Goal: Check status: Check status

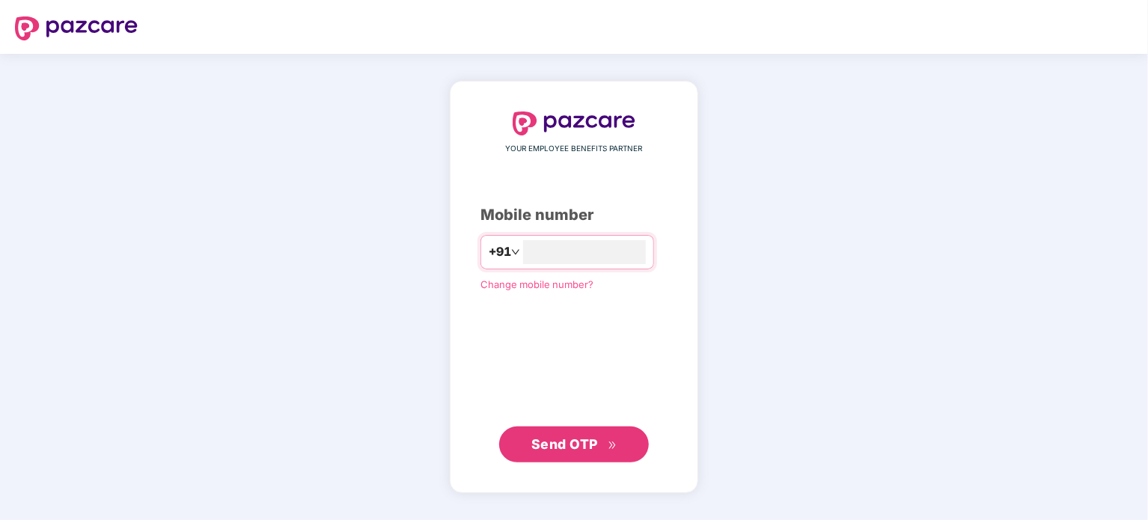
type input "**********"
click at [561, 439] on span "Send OTP" at bounding box center [564, 444] width 67 height 16
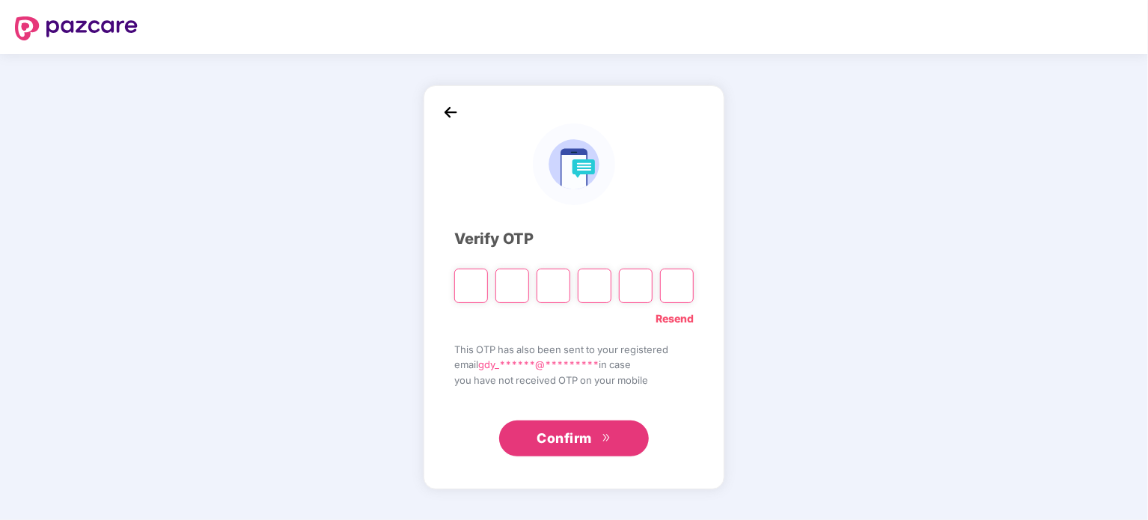
type input "*"
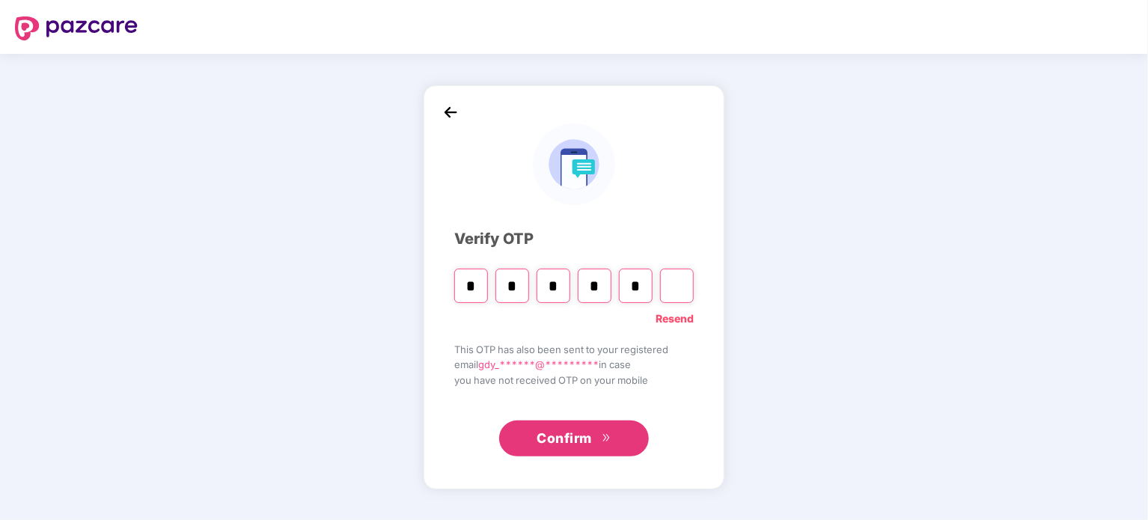
type input "*"
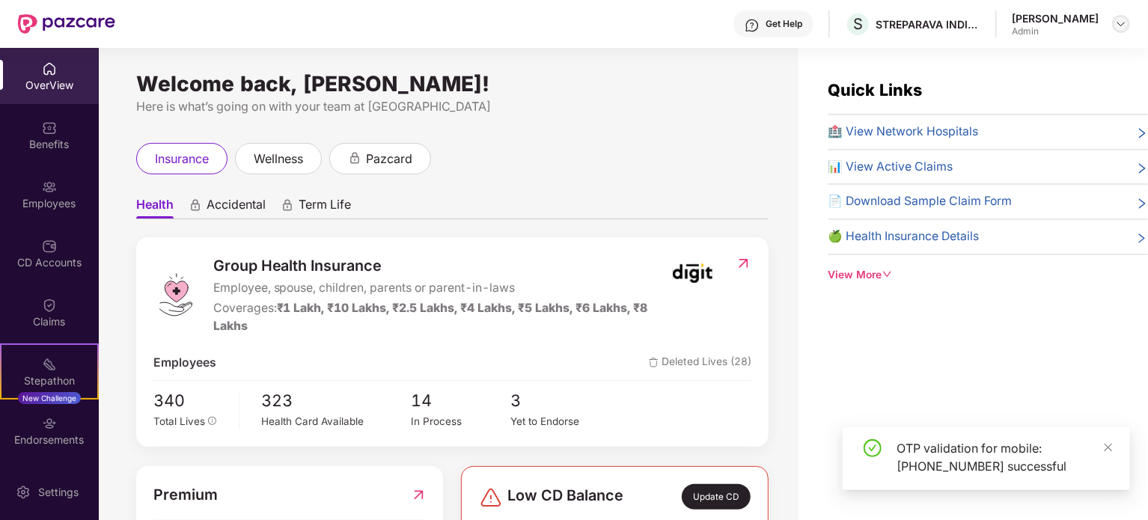
click at [1119, 26] on img at bounding box center [1121, 24] width 12 height 12
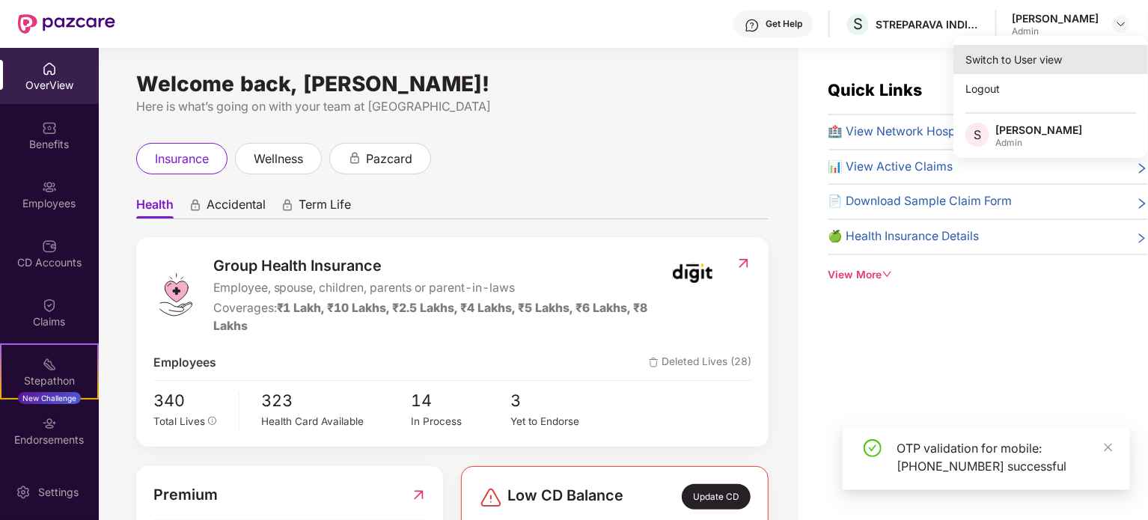
click at [1039, 54] on div "Switch to User view" at bounding box center [1050, 59] width 195 height 29
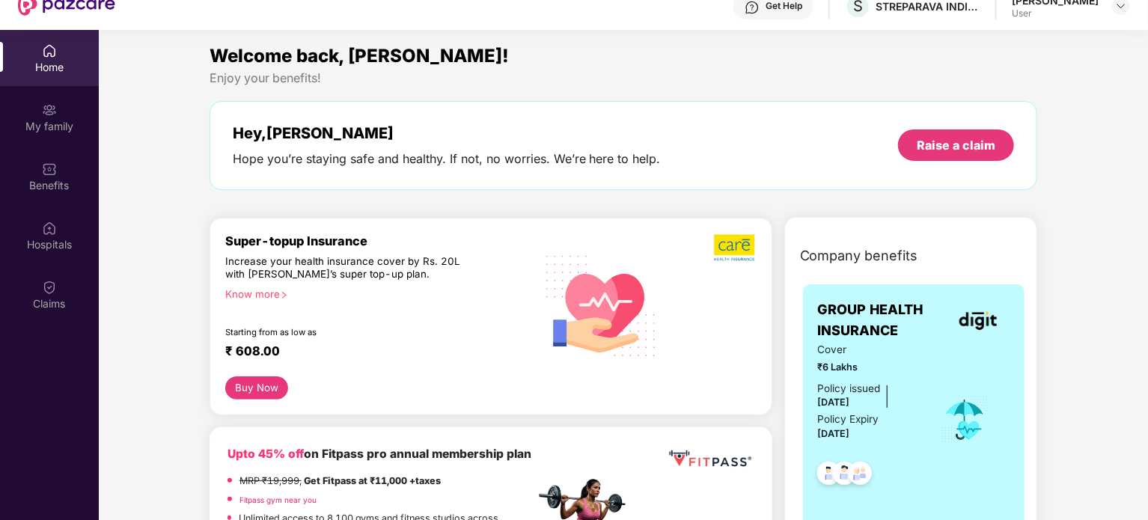
scroll to position [24, 0]
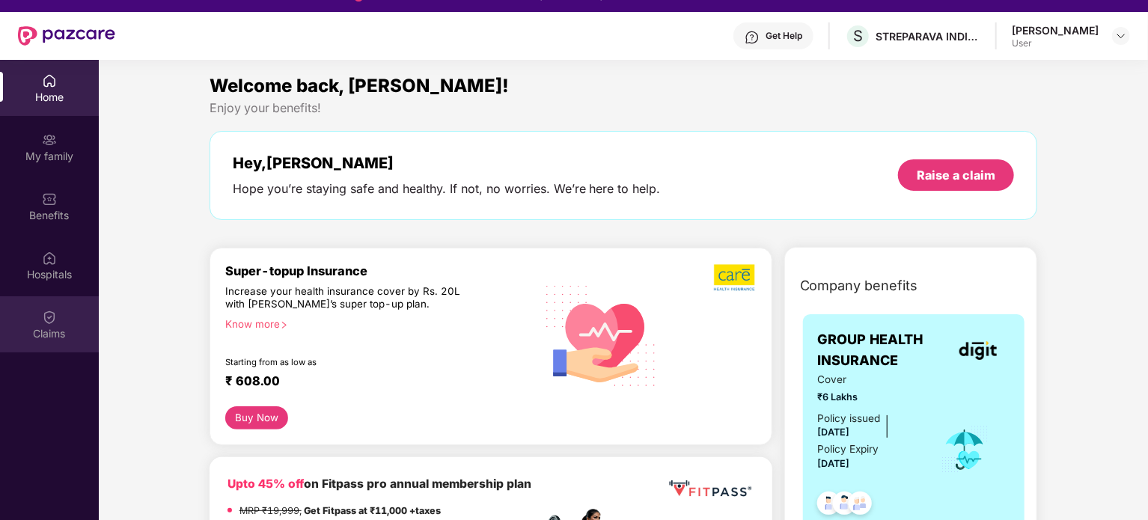
click at [46, 326] on div "Claims" at bounding box center [49, 333] width 99 height 15
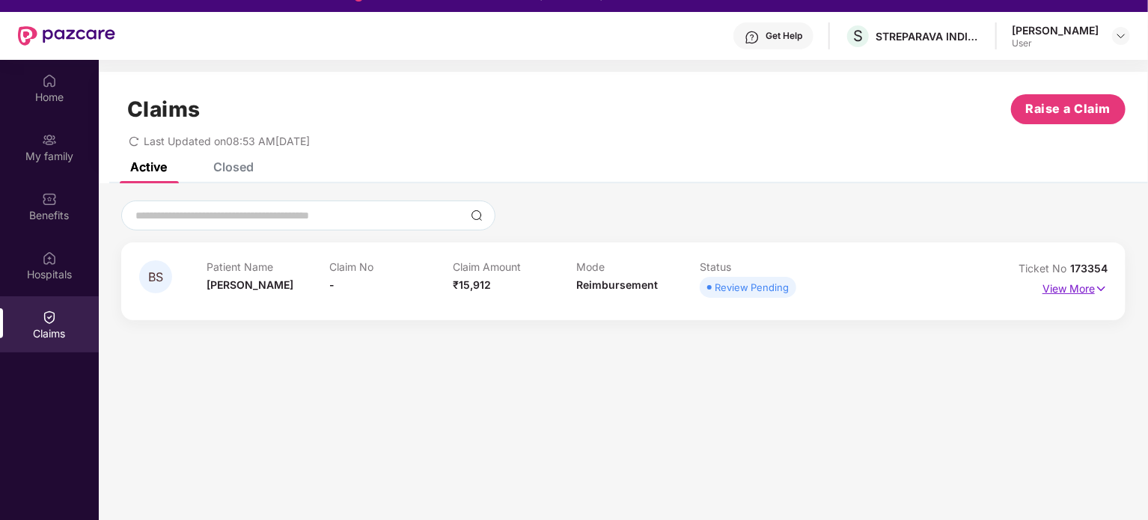
click at [1104, 281] on img at bounding box center [1101, 289] width 13 height 16
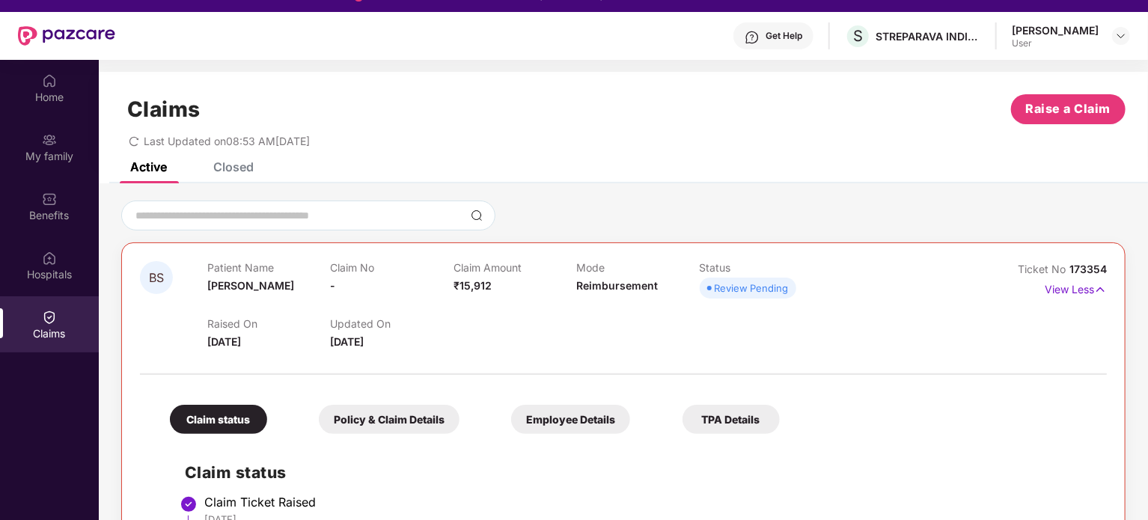
click at [1126, 161] on div "Claims Raise a Claim Last Updated on 08:53 AM[DATE]" at bounding box center [623, 117] width 1049 height 91
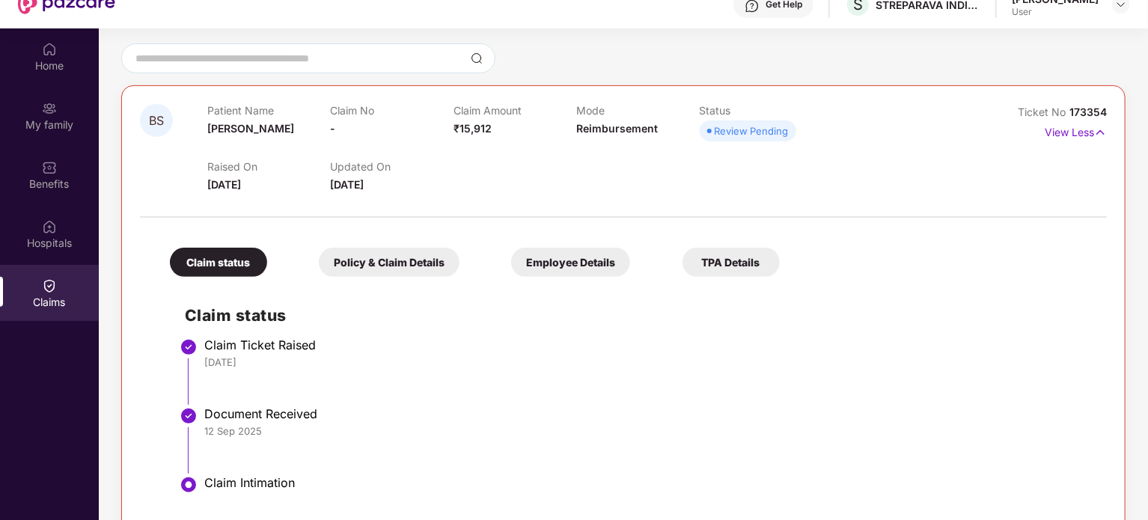
scroll to position [126, 0]
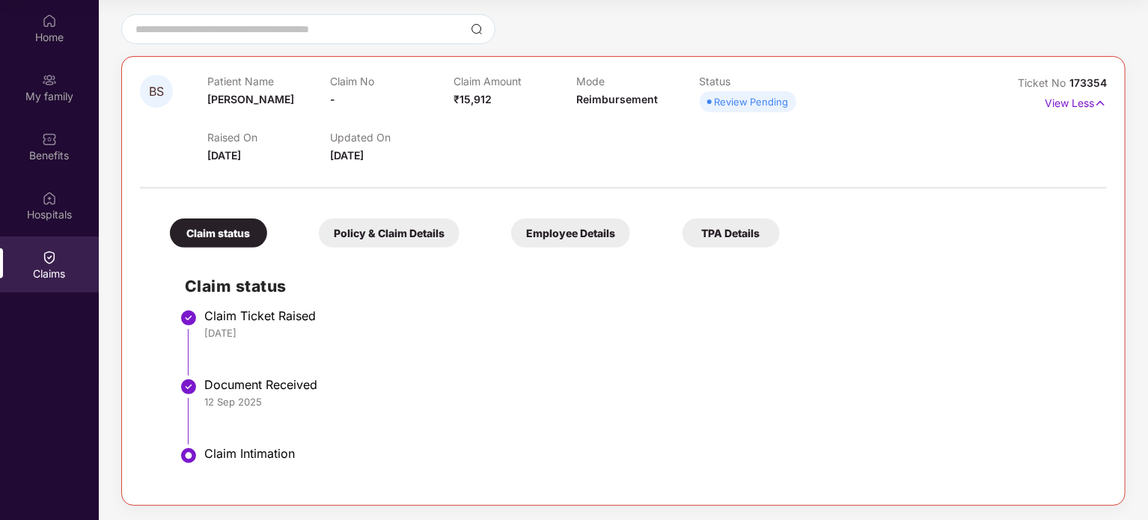
click at [572, 224] on div "Employee Details" at bounding box center [570, 232] width 119 height 29
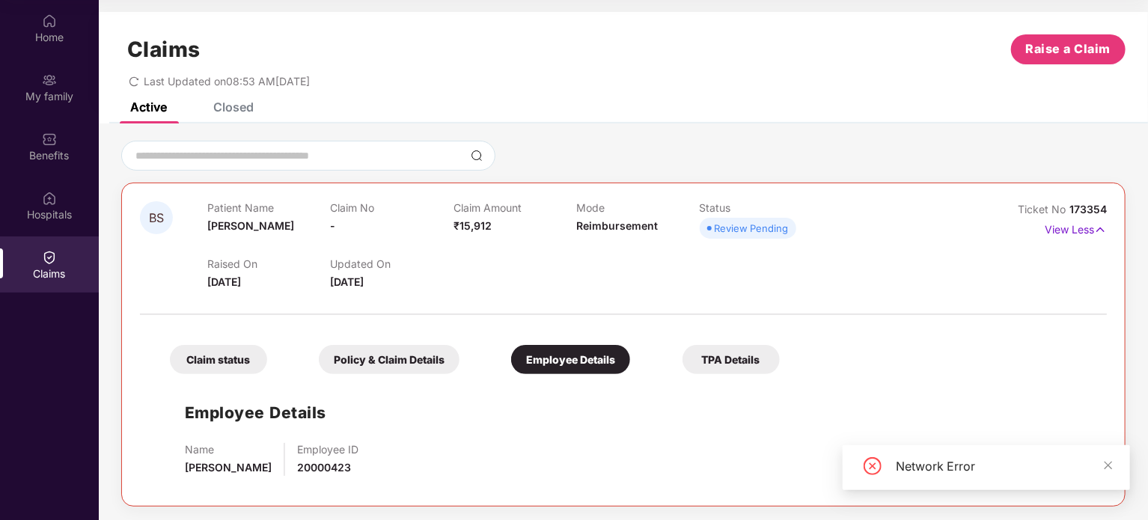
scroll to position [1, 0]
click at [349, 355] on div "Policy & Claim Details" at bounding box center [389, 358] width 141 height 29
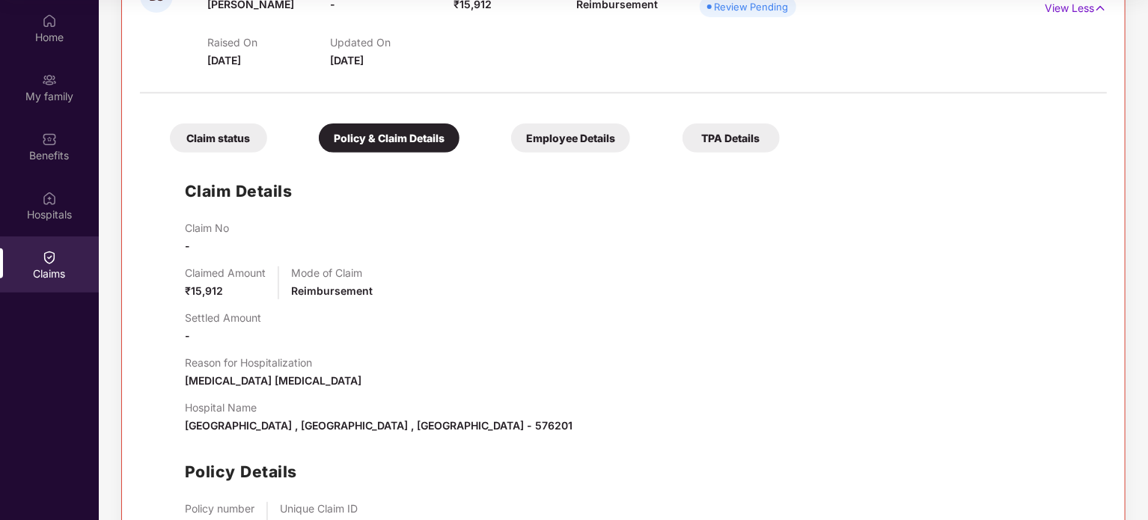
scroll to position [207, 0]
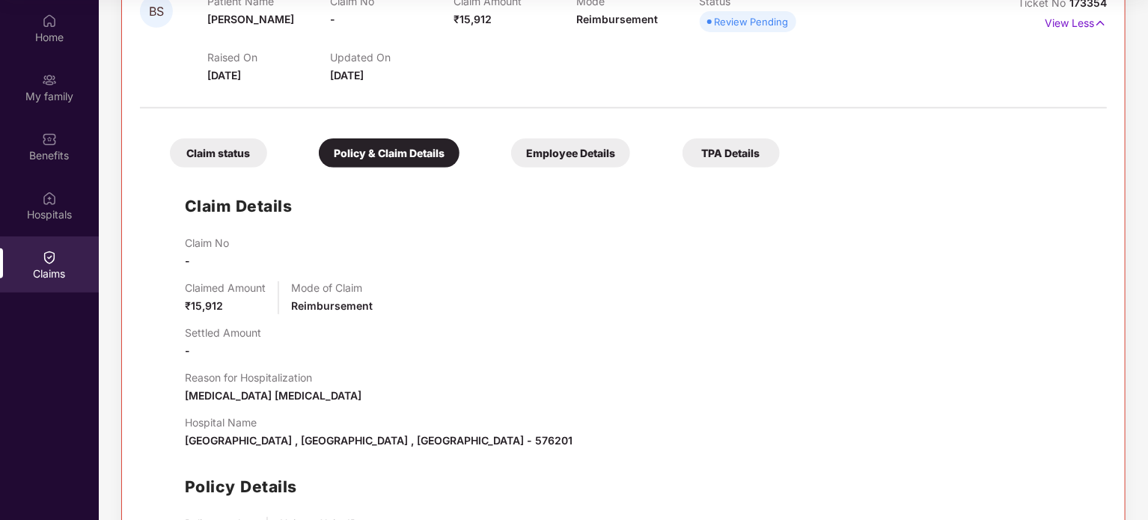
click at [721, 162] on div "TPA Details" at bounding box center [730, 152] width 97 height 29
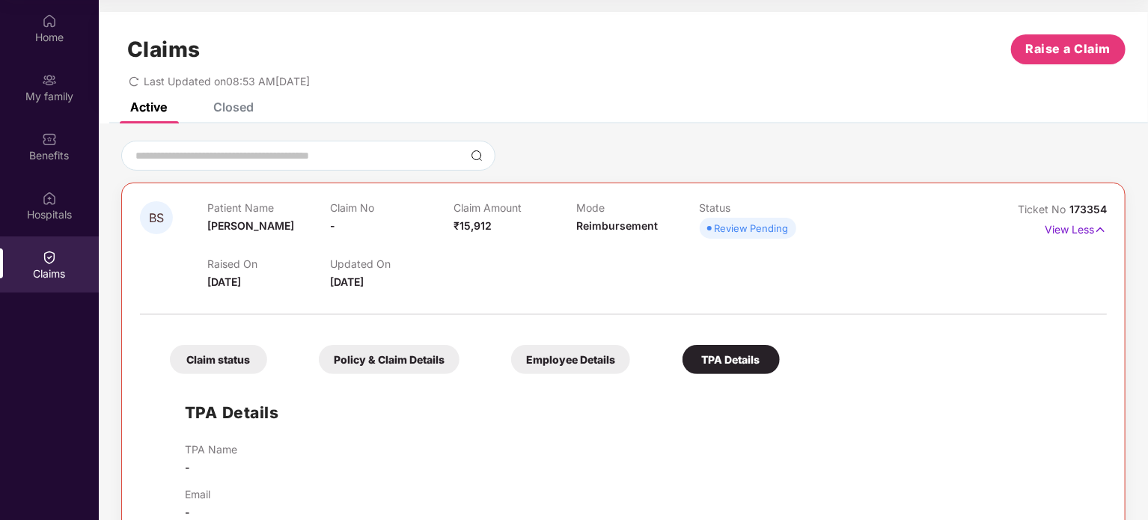
scroll to position [0, 0]
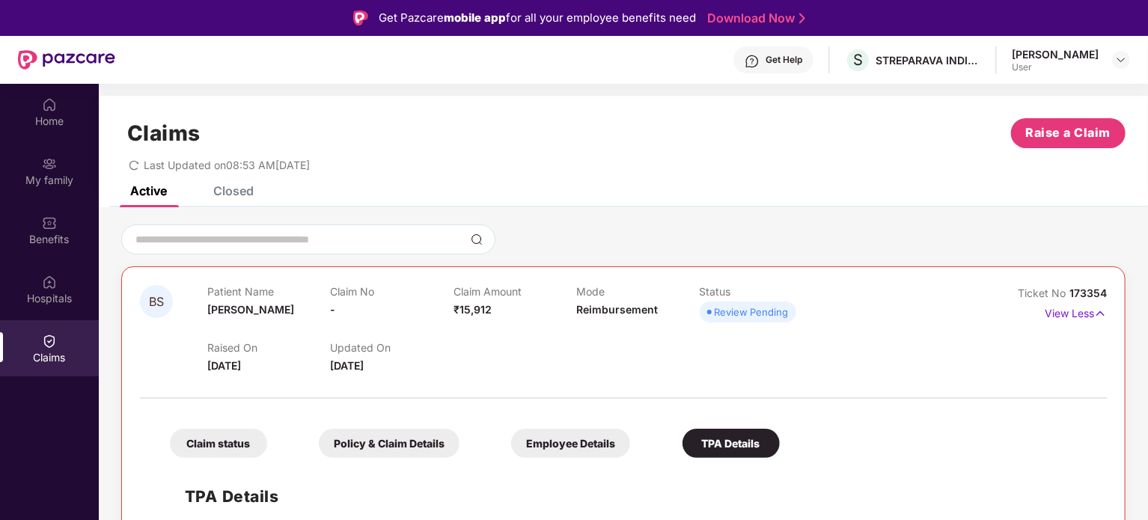
click at [1110, 58] on div "[PERSON_NAME] User" at bounding box center [1071, 60] width 118 height 26
click at [1119, 61] on img at bounding box center [1121, 60] width 12 height 12
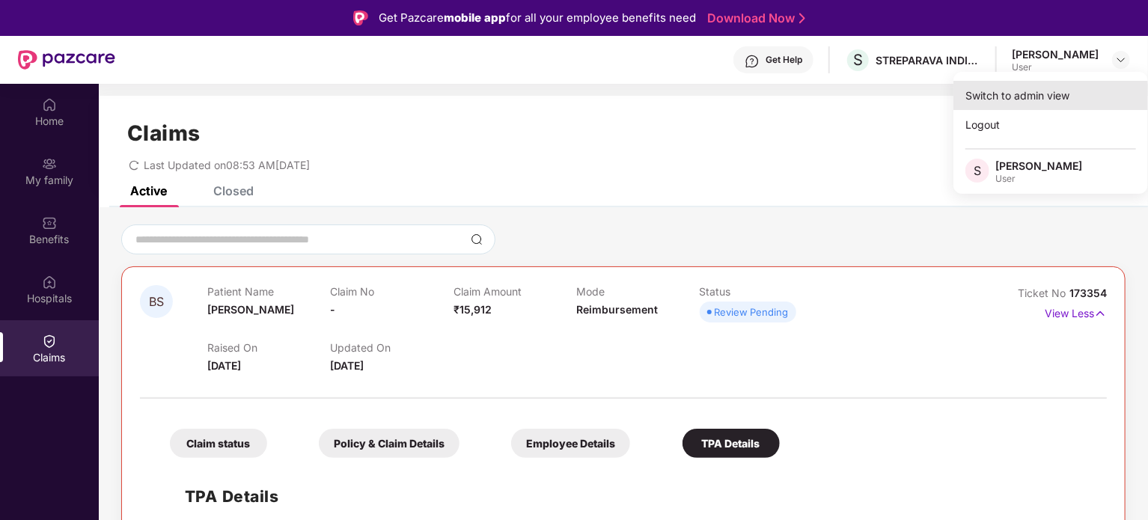
click at [1022, 89] on div "Switch to admin view" at bounding box center [1050, 95] width 195 height 29
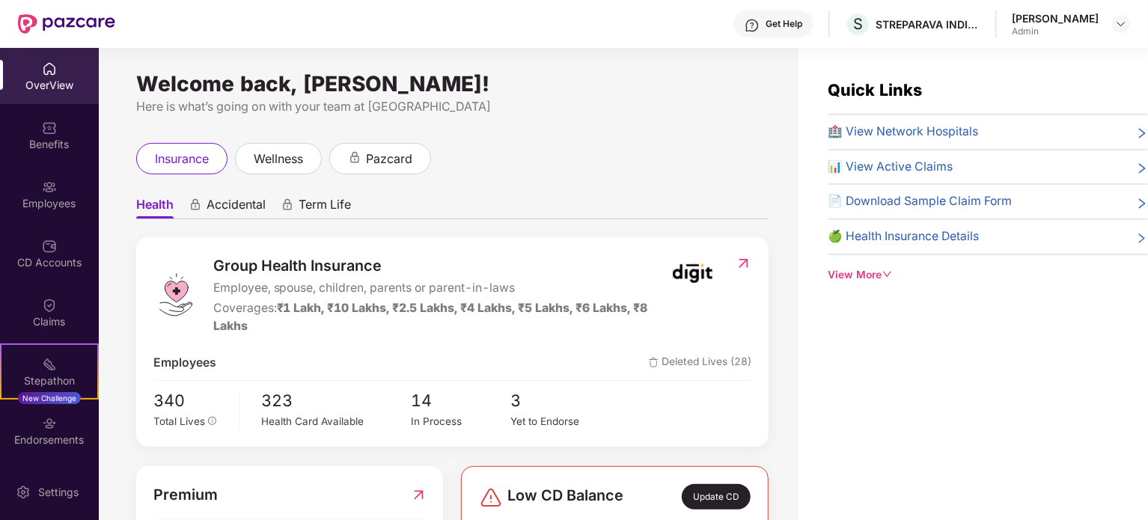
click at [669, 111] on div "Here is what’s going on with your team at [GEOGRAPHIC_DATA]" at bounding box center [452, 106] width 632 height 19
click at [42, 310] on img at bounding box center [49, 305] width 15 height 15
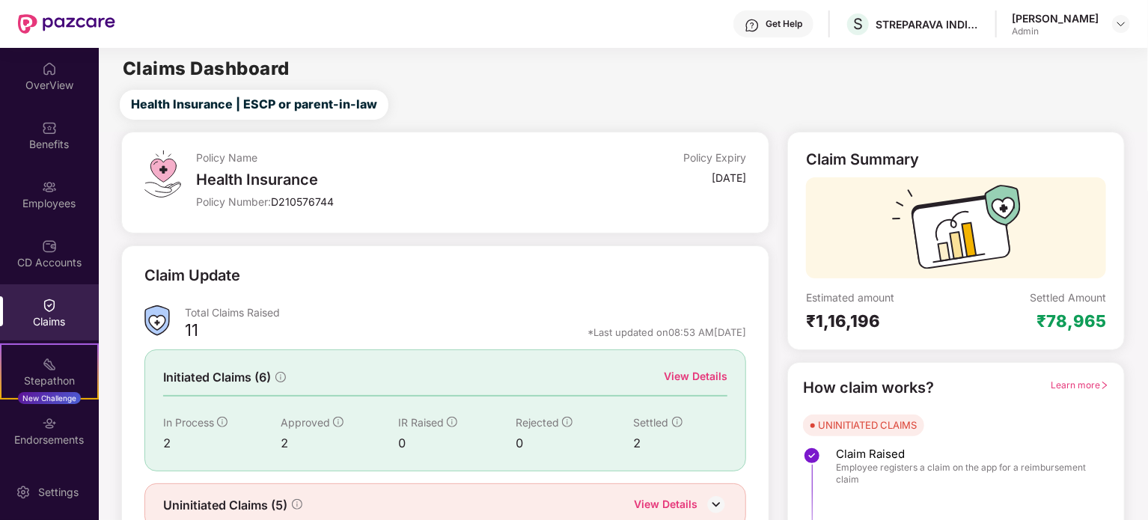
scroll to position [30, 0]
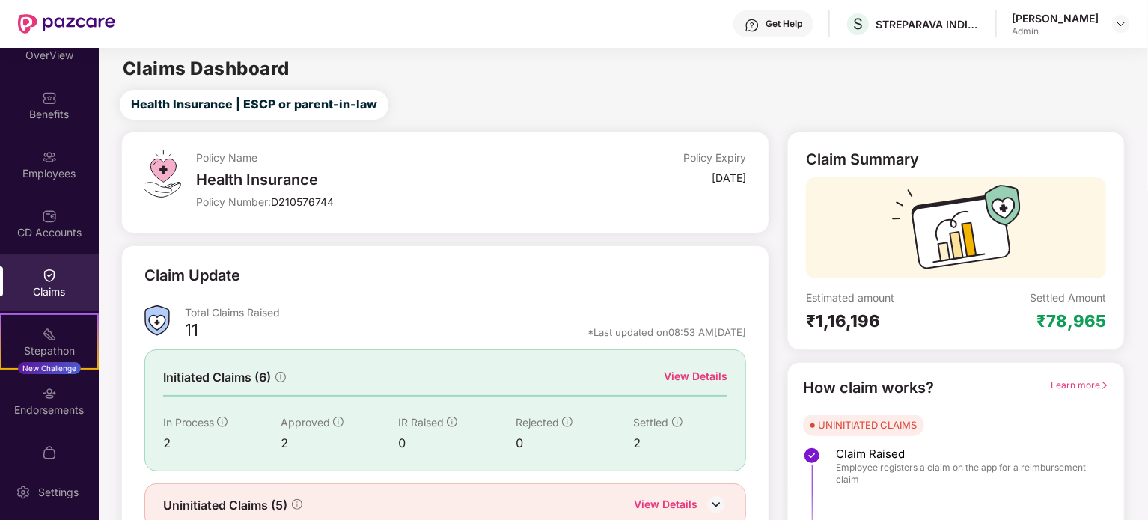
click at [1059, 68] on div "Claims Dashboard" at bounding box center [623, 69] width 1048 height 18
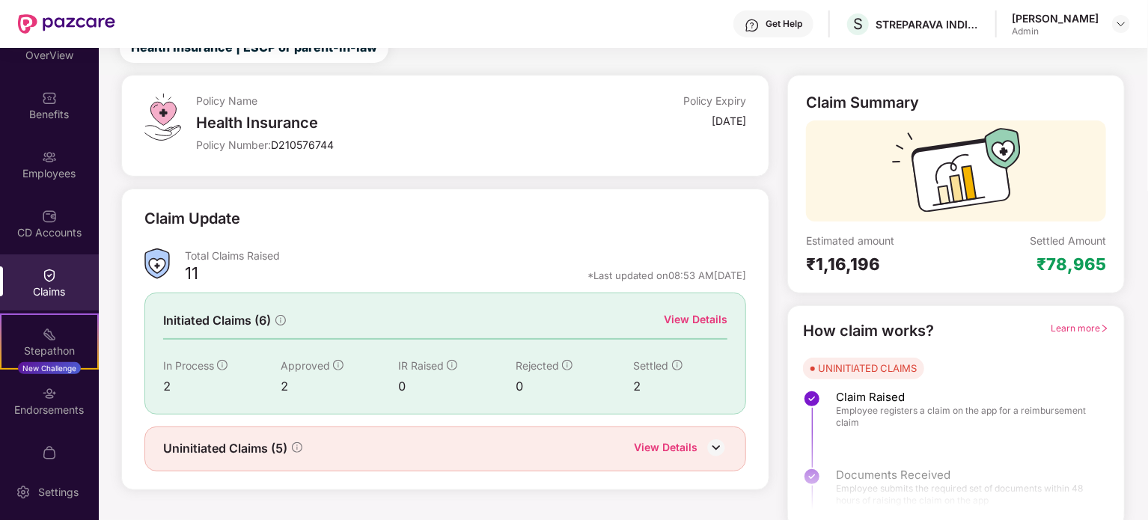
scroll to position [60, 0]
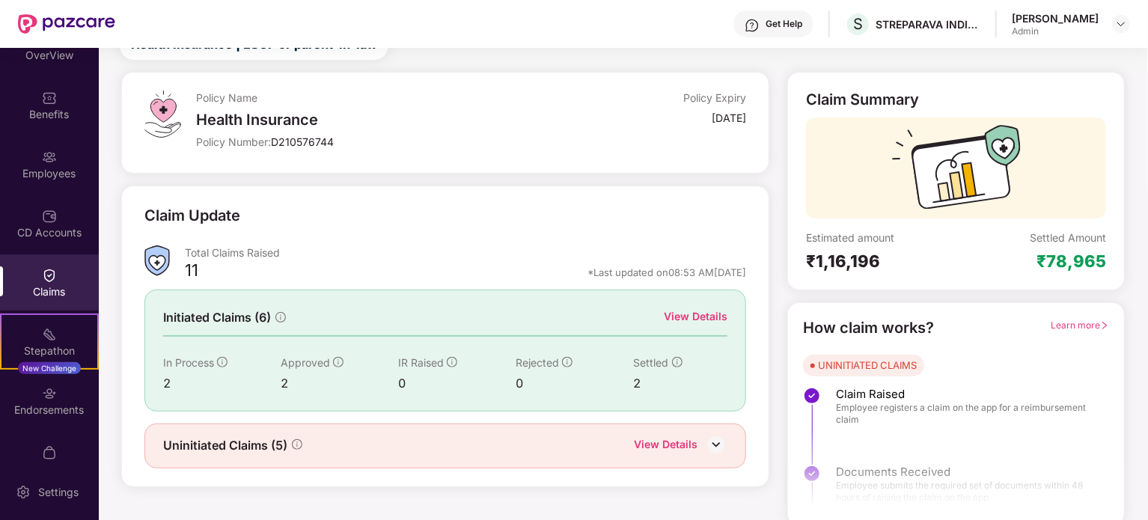
click at [715, 452] on img at bounding box center [716, 444] width 22 height 22
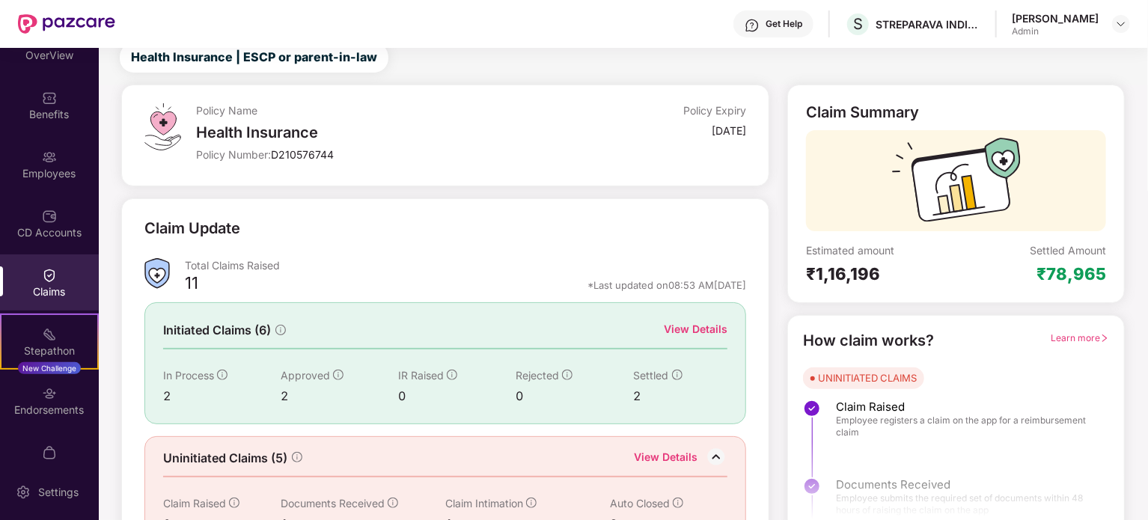
scroll to position [0, 0]
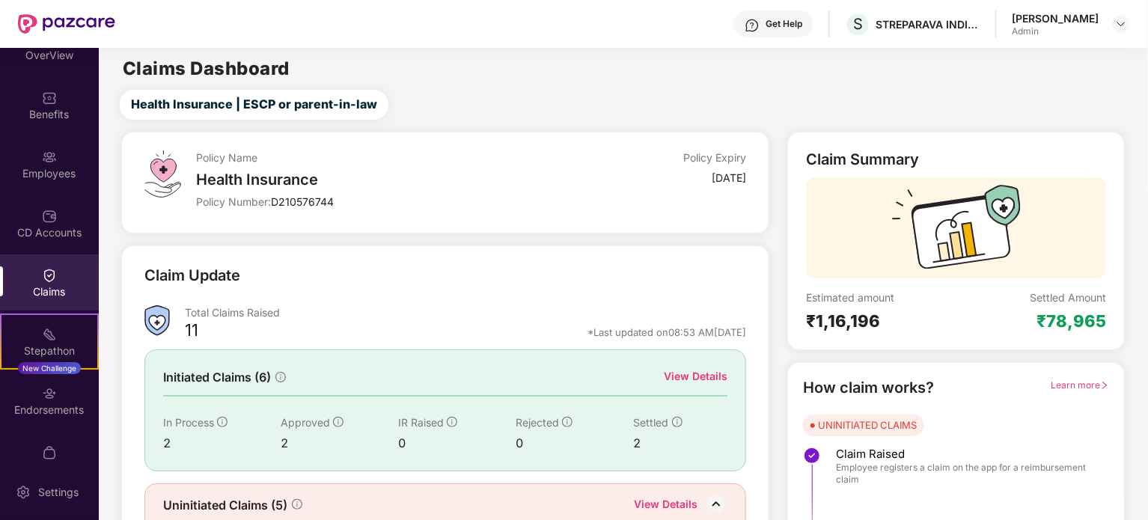
click at [676, 502] on div "View Details" at bounding box center [666, 505] width 64 height 19
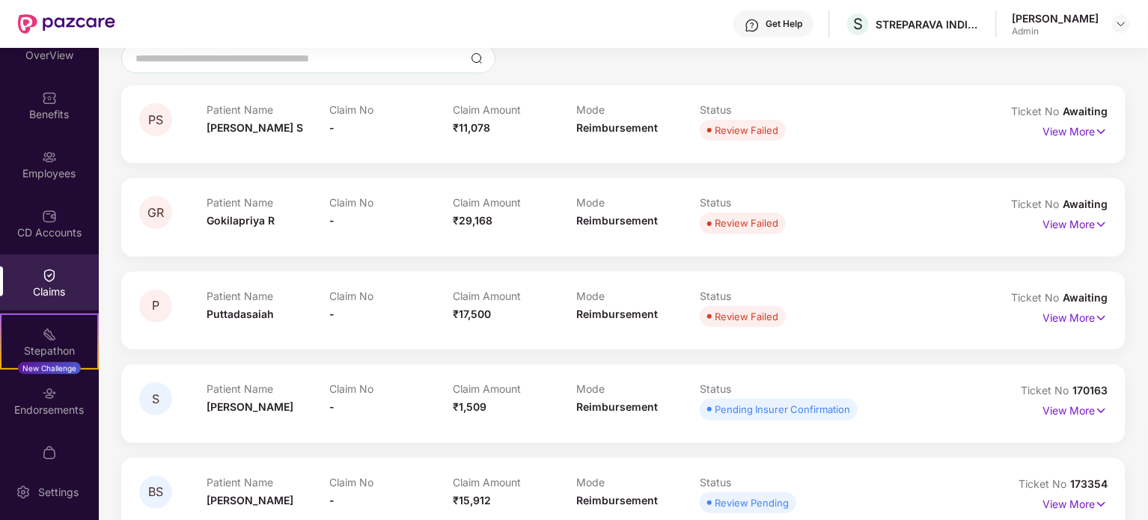
scroll to position [168, 0]
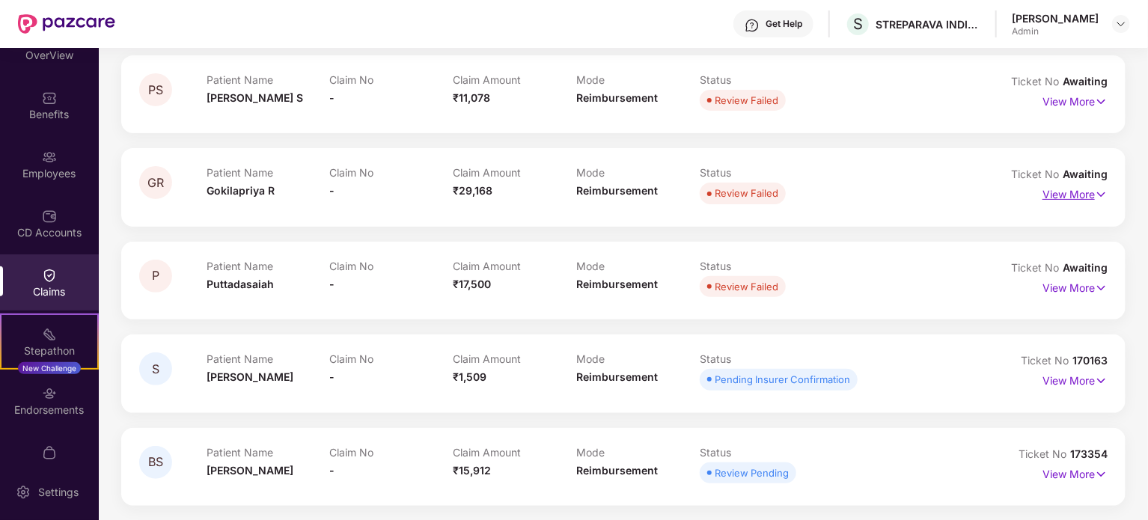
click at [1096, 192] on img at bounding box center [1101, 194] width 13 height 16
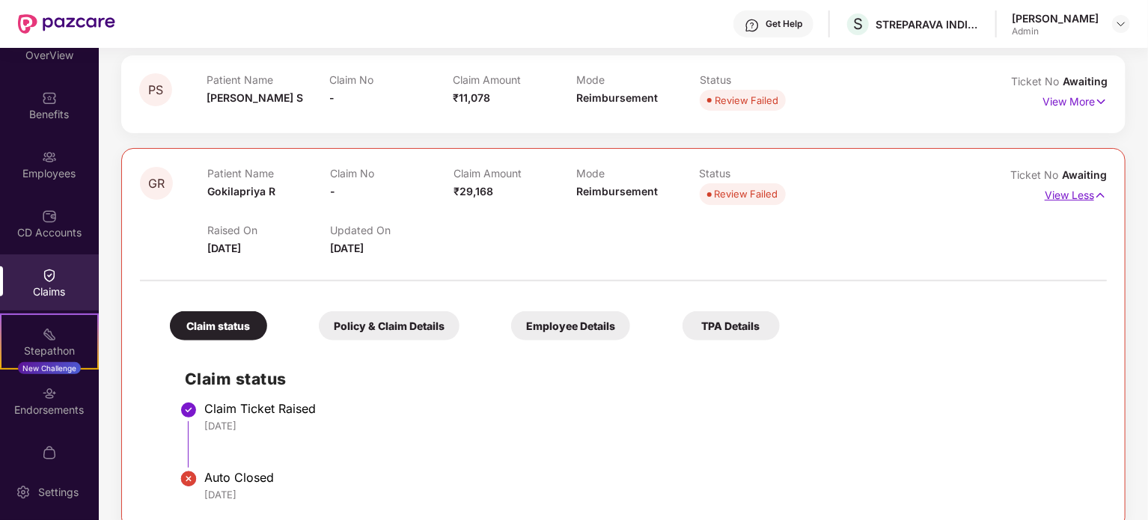
click at [1061, 194] on p "View Less" at bounding box center [1076, 193] width 62 height 20
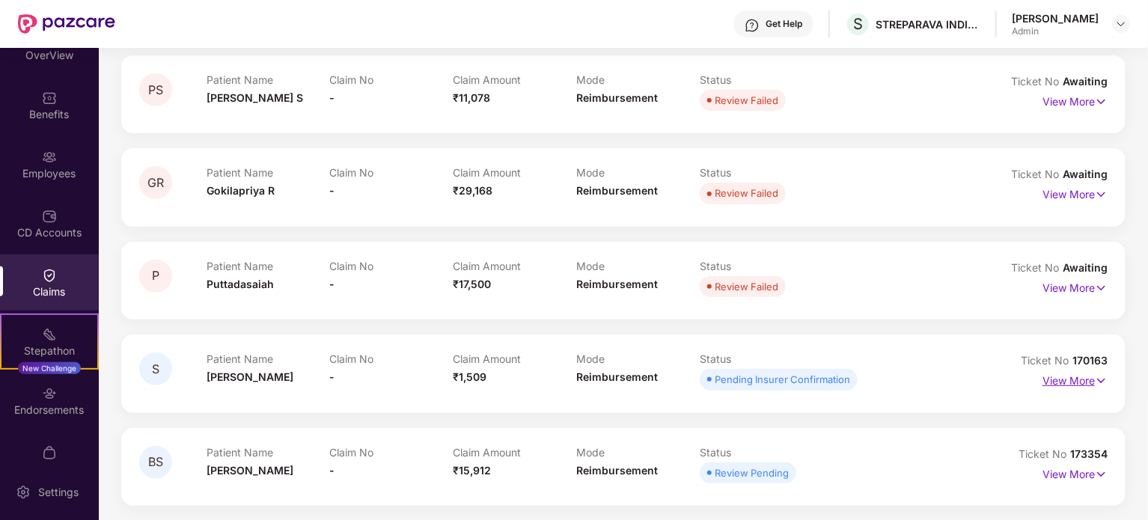
click at [1068, 386] on p "View More" at bounding box center [1074, 379] width 65 height 20
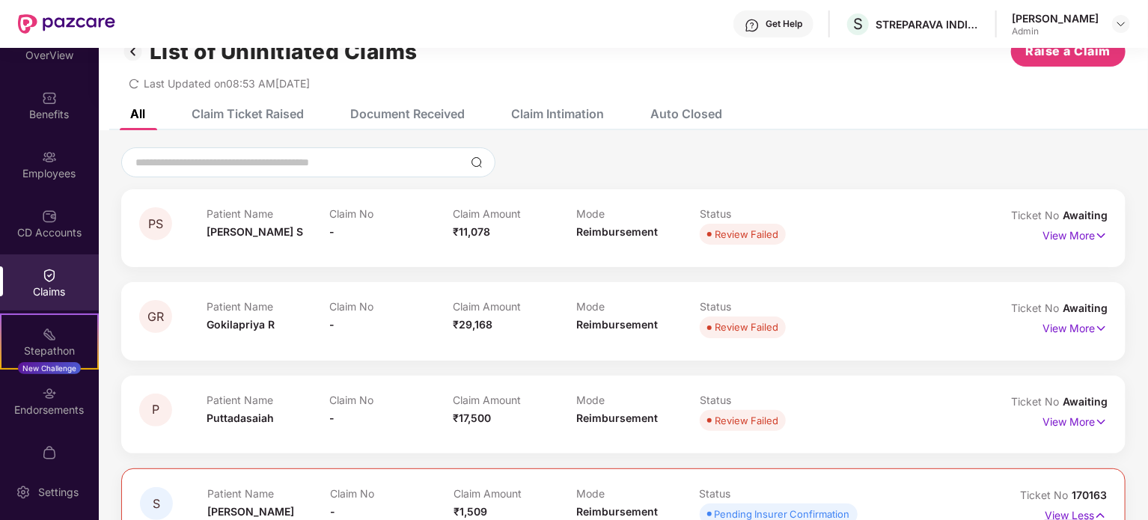
scroll to position [0, 0]
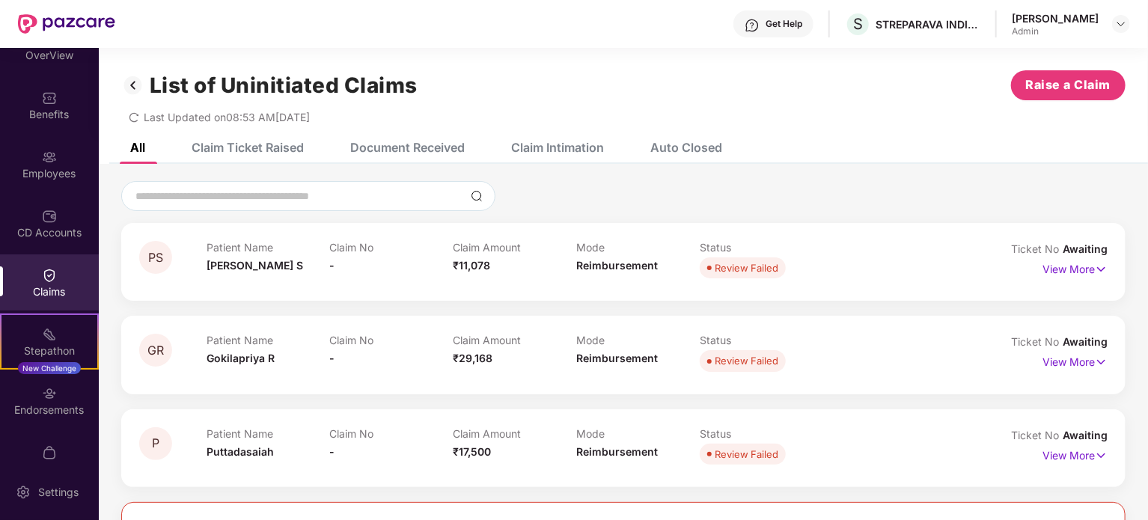
click at [412, 155] on div "Document Received" at bounding box center [396, 147] width 137 height 33
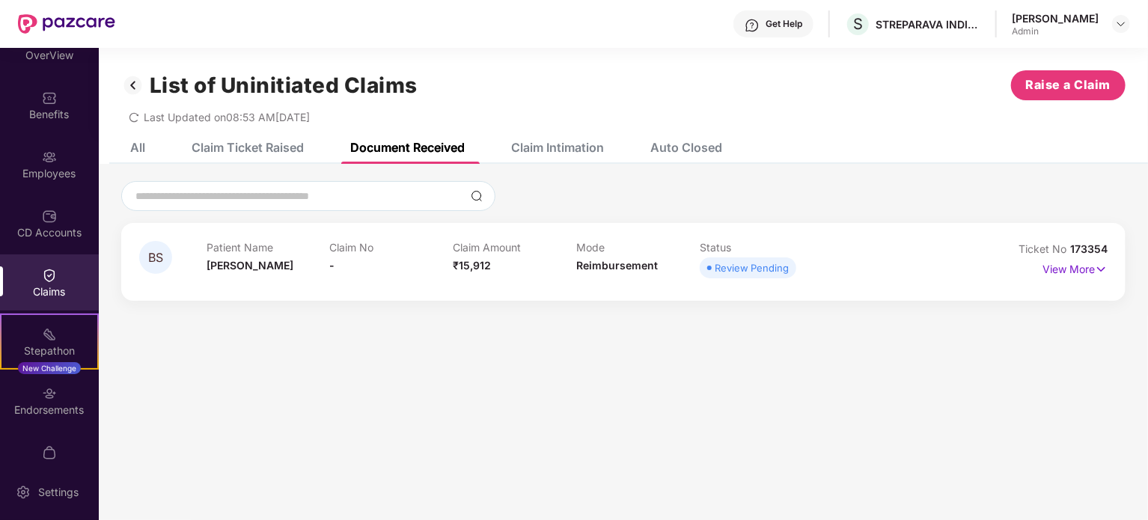
click at [532, 146] on div "Claim Intimation" at bounding box center [557, 147] width 93 height 15
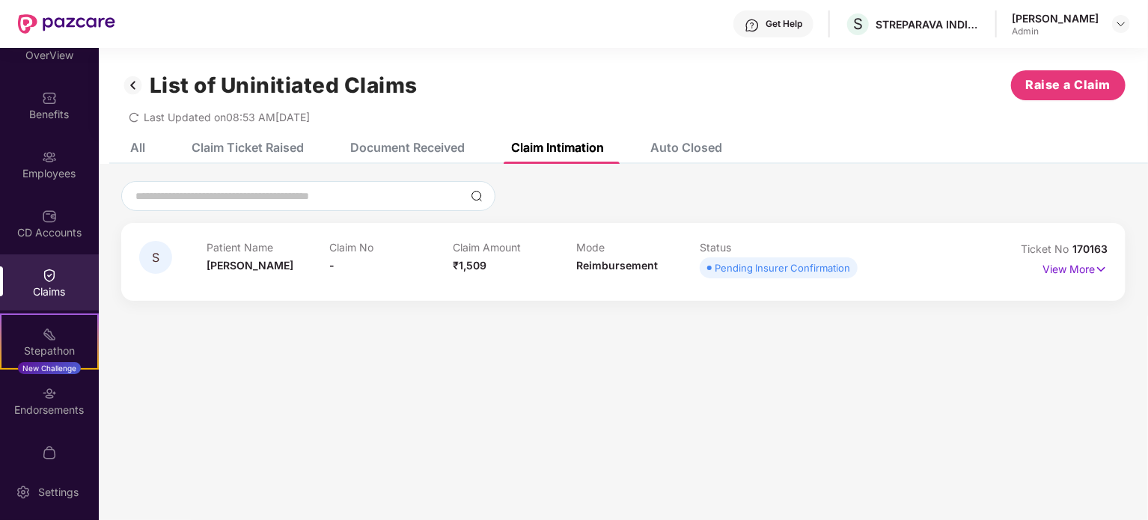
click at [705, 147] on div "Auto Closed" at bounding box center [686, 147] width 72 height 15
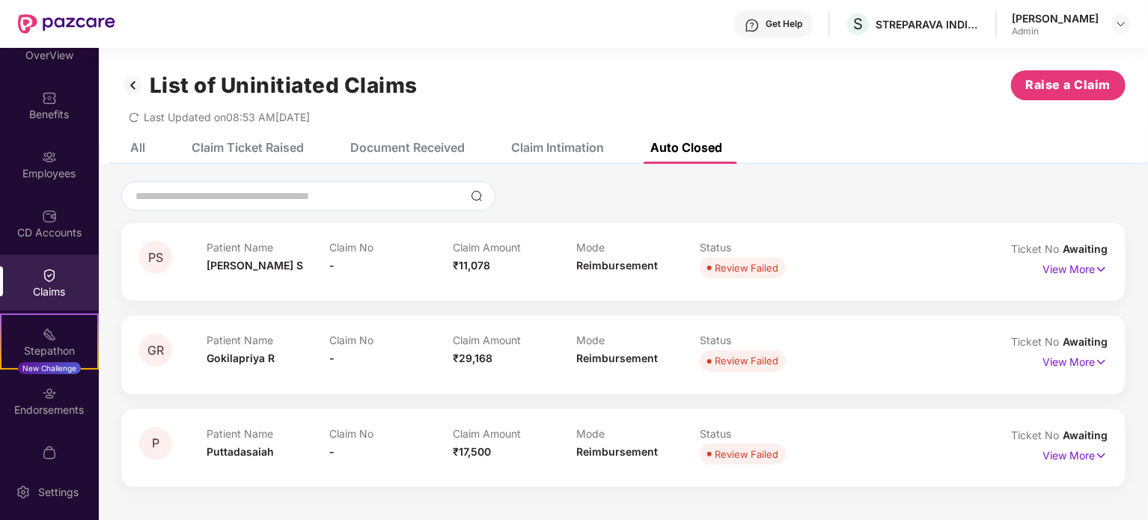
click at [289, 146] on div "Claim Ticket Raised" at bounding box center [248, 147] width 112 height 15
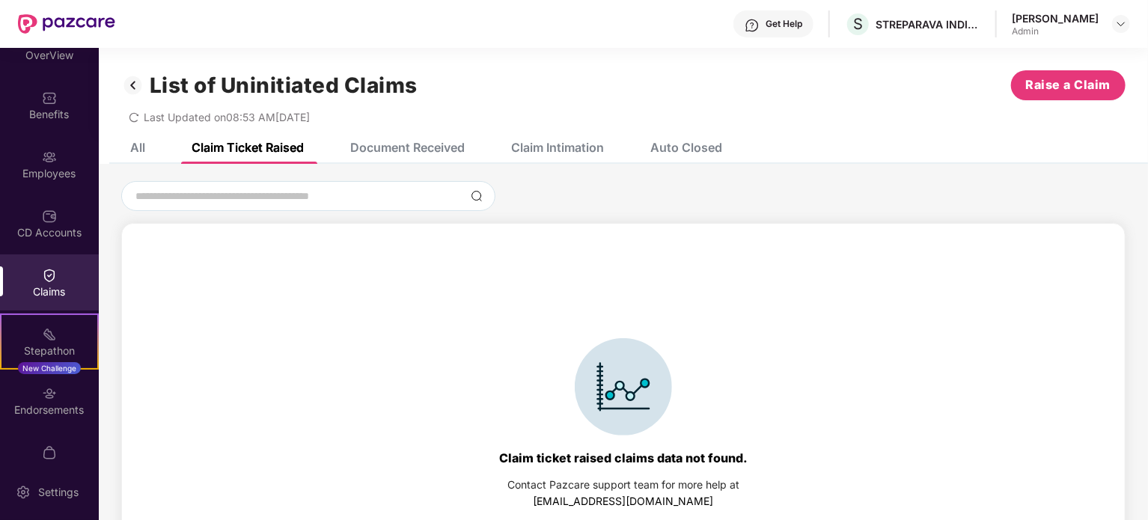
click at [135, 148] on div "All" at bounding box center [137, 147] width 15 height 15
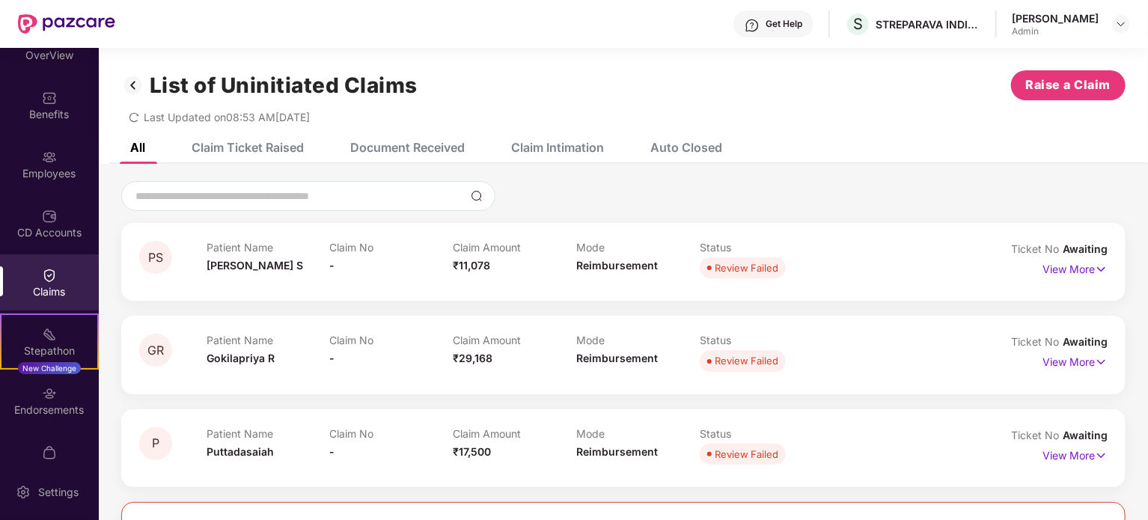
click at [37, 269] on div "Claims" at bounding box center [49, 282] width 99 height 56
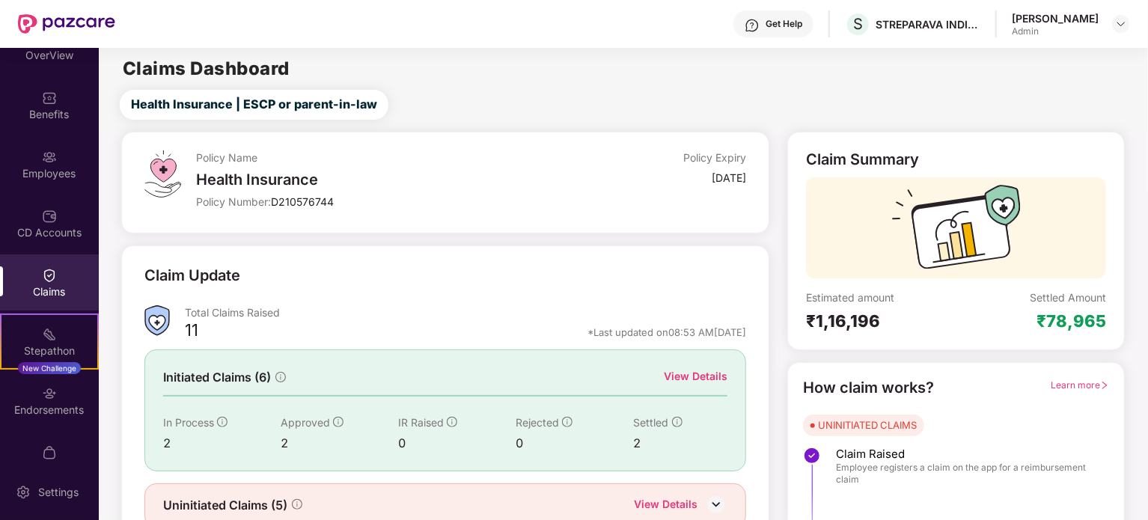
scroll to position [57, 0]
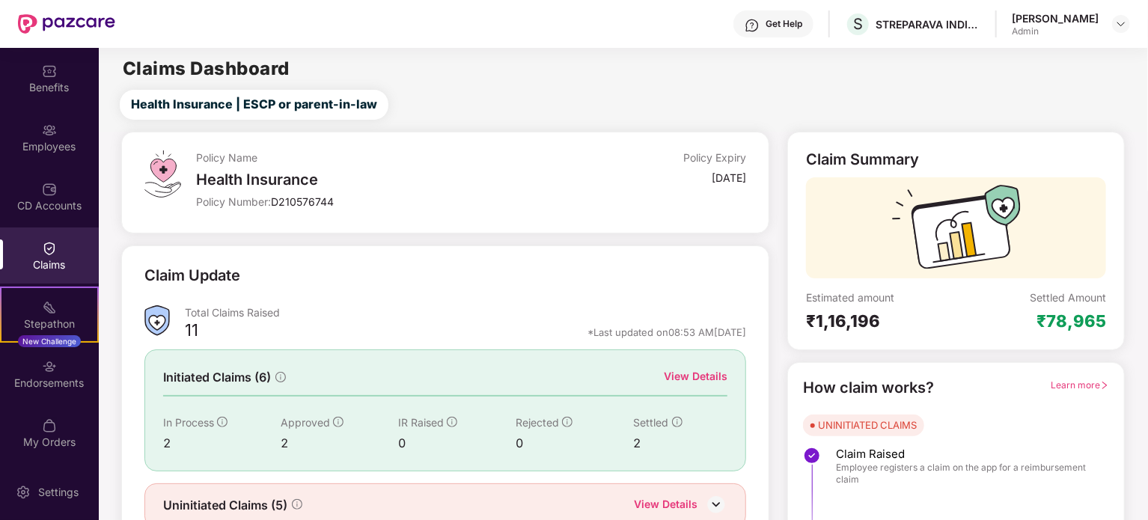
click at [955, 121] on main "Claims Dashboard Health Insurance | ESCP or parent-in-law Policy Name Health In…" at bounding box center [623, 317] width 1048 height 538
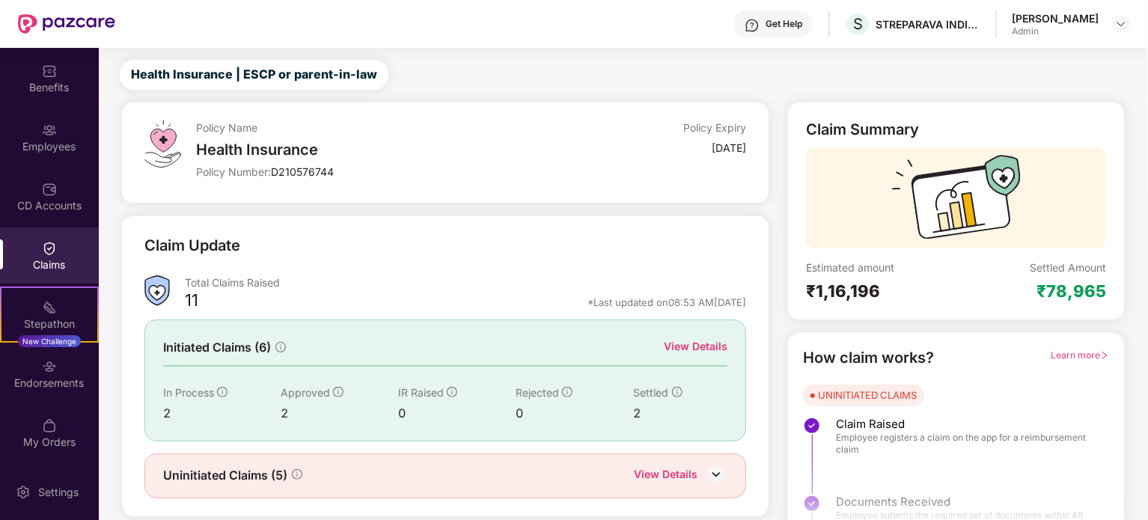
scroll to position [65, 0]
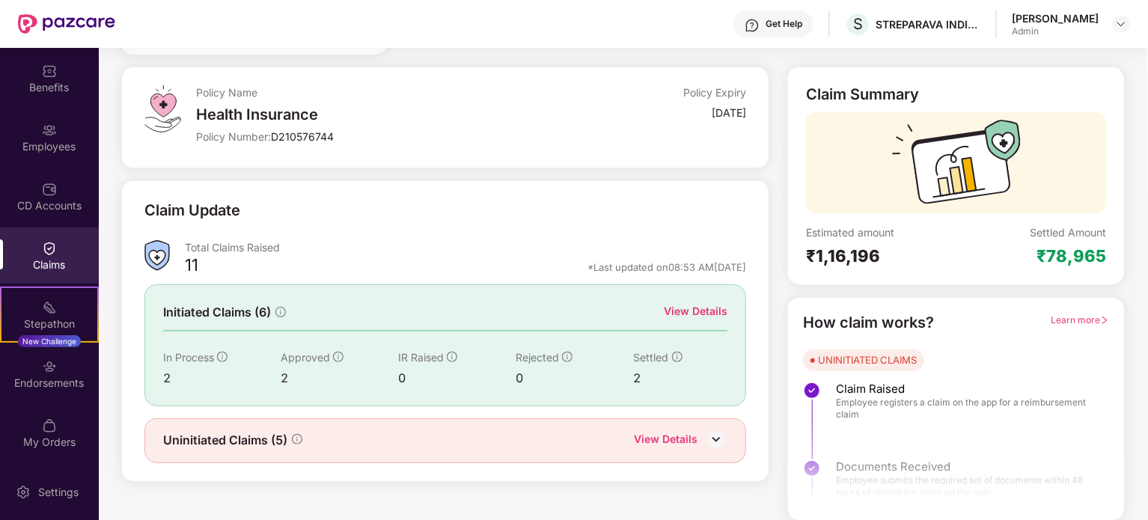
click at [693, 309] on div "View Details" at bounding box center [696, 311] width 64 height 16
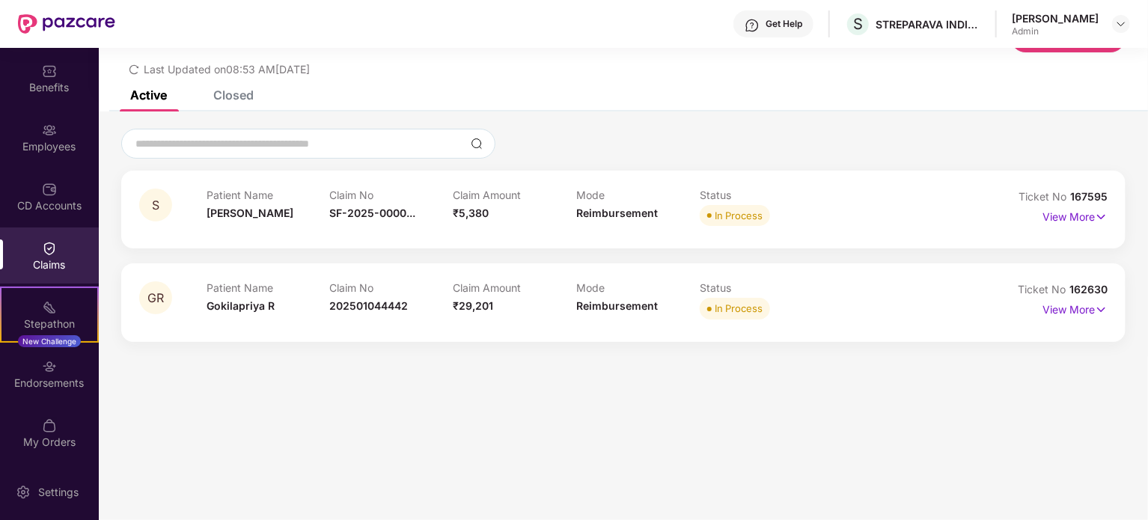
click at [246, 89] on div "List of Initiated Claims Raise a Claim Last Updated on 08:53 AM[DATE]" at bounding box center [623, 45] width 1049 height 91
click at [244, 91] on div "Closed" at bounding box center [233, 95] width 40 height 15
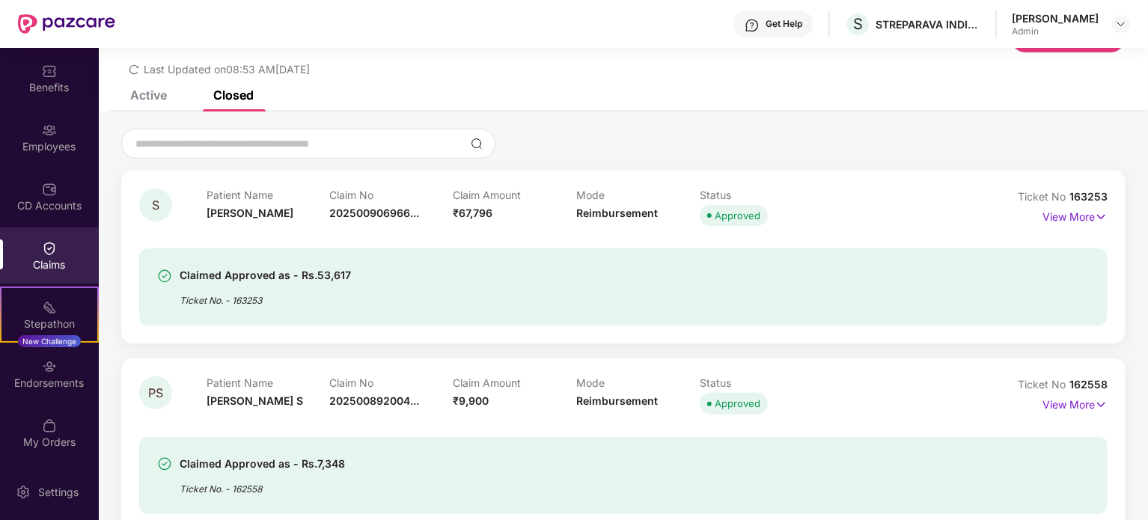
click at [832, 76] on div "List of Initiated Claims Raise a Claim Last Updated on 08:53 AM[DATE]" at bounding box center [623, 45] width 1049 height 91
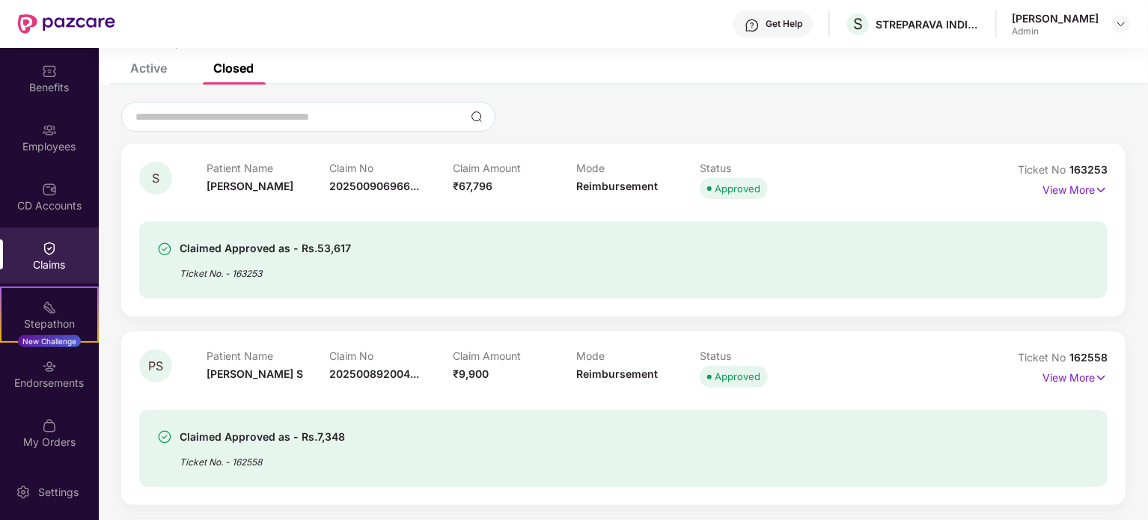
scroll to position [78, 0]
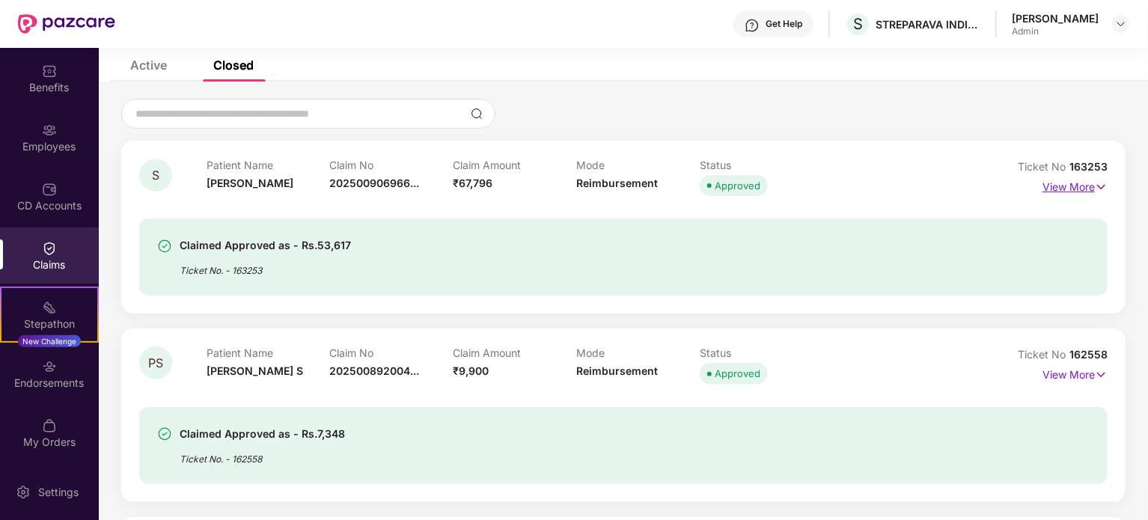
click at [1092, 186] on p "View More" at bounding box center [1074, 185] width 65 height 20
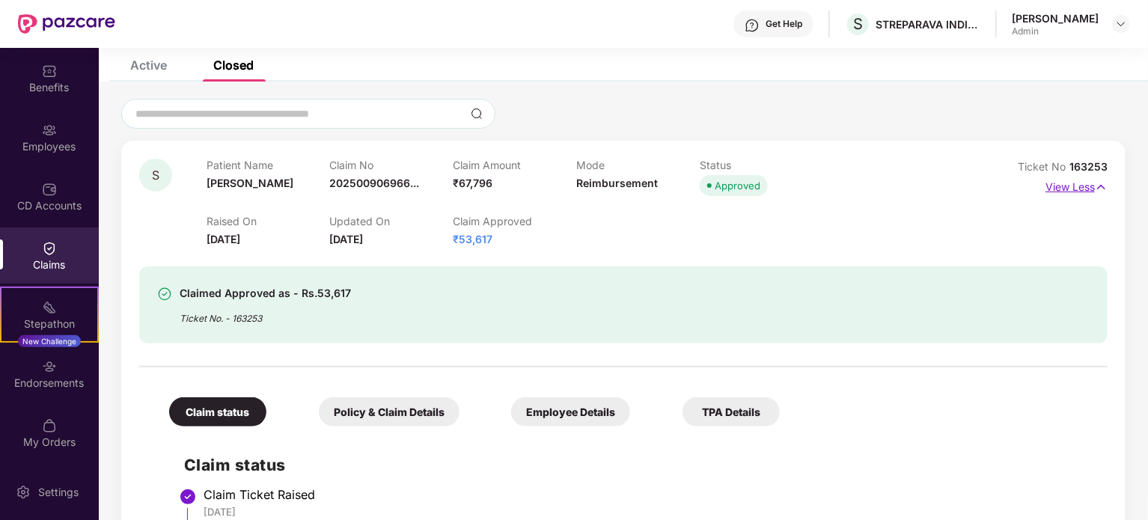
click at [1092, 186] on p "View Less" at bounding box center [1076, 185] width 62 height 20
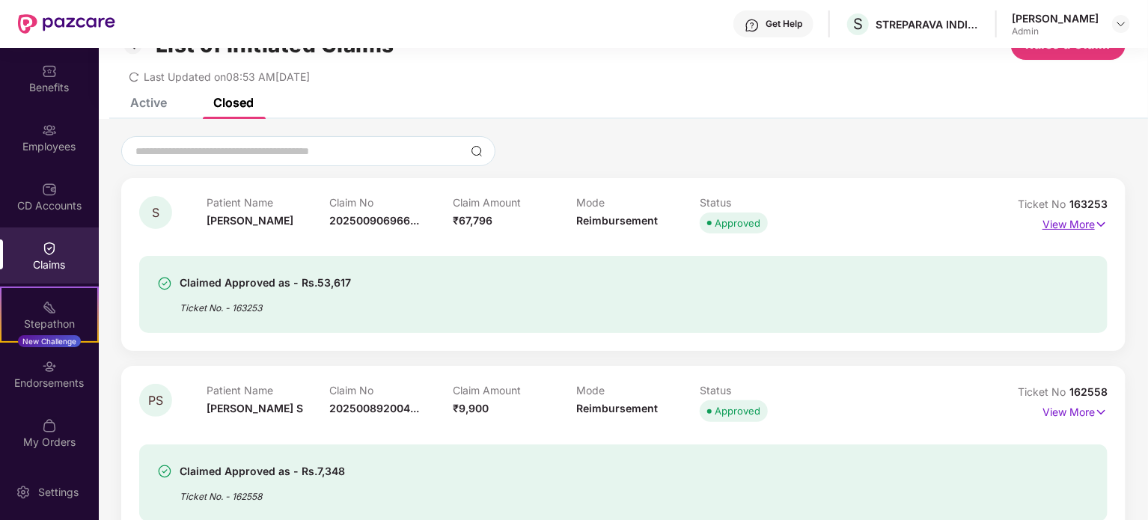
scroll to position [0, 0]
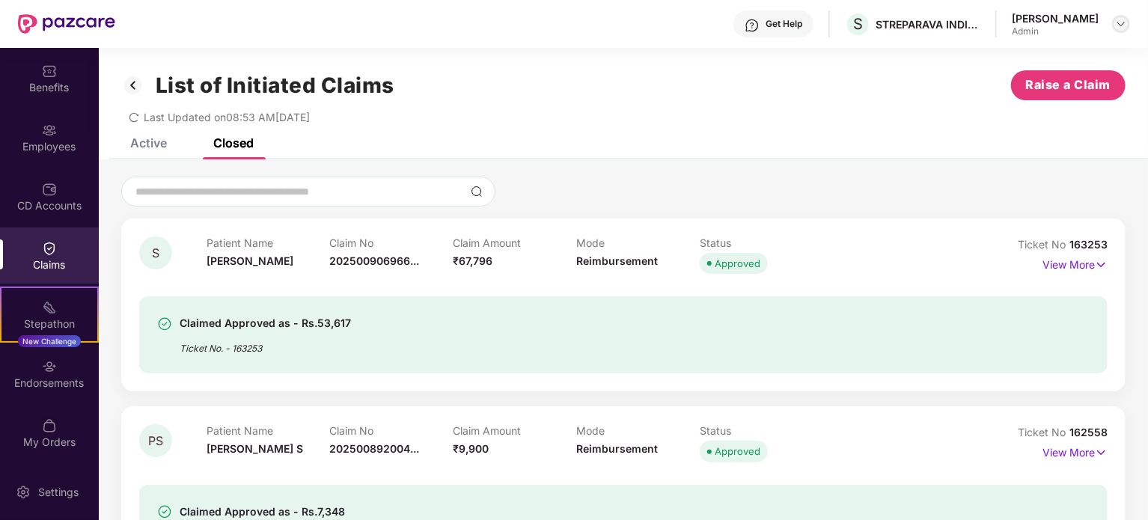
click at [1129, 21] on div at bounding box center [1121, 24] width 18 height 18
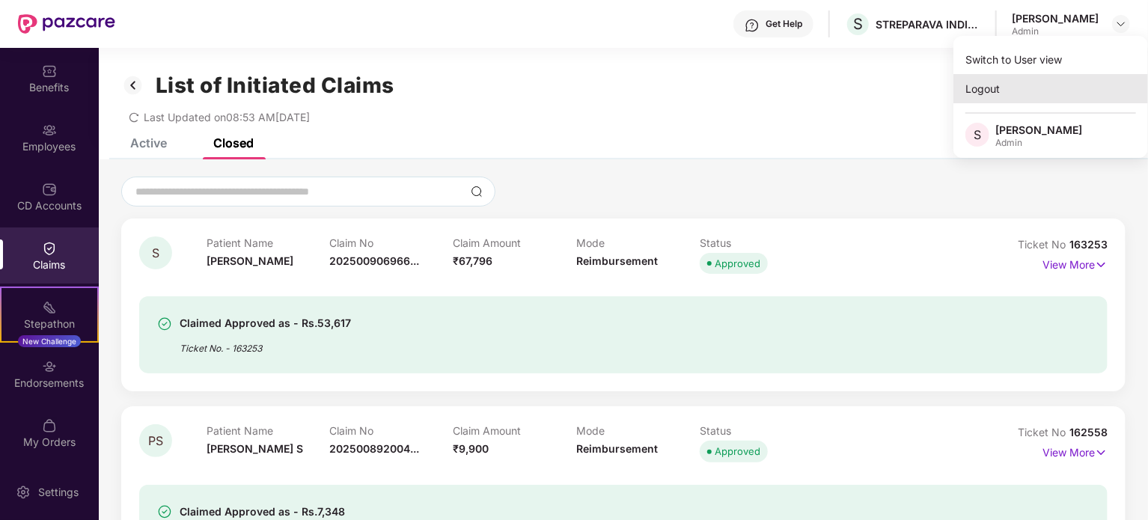
click at [994, 85] on div "Logout" at bounding box center [1050, 88] width 195 height 29
